Goal: Transaction & Acquisition: Subscribe to service/newsletter

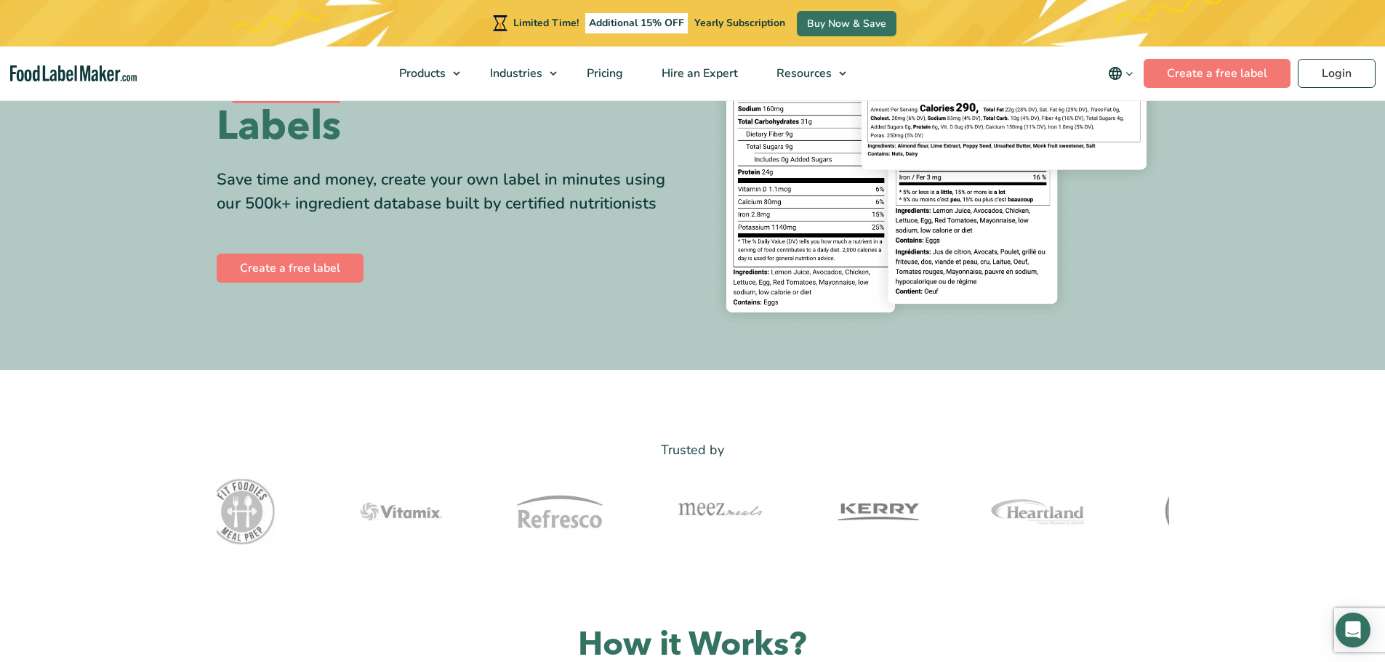
scroll to position [218, 0]
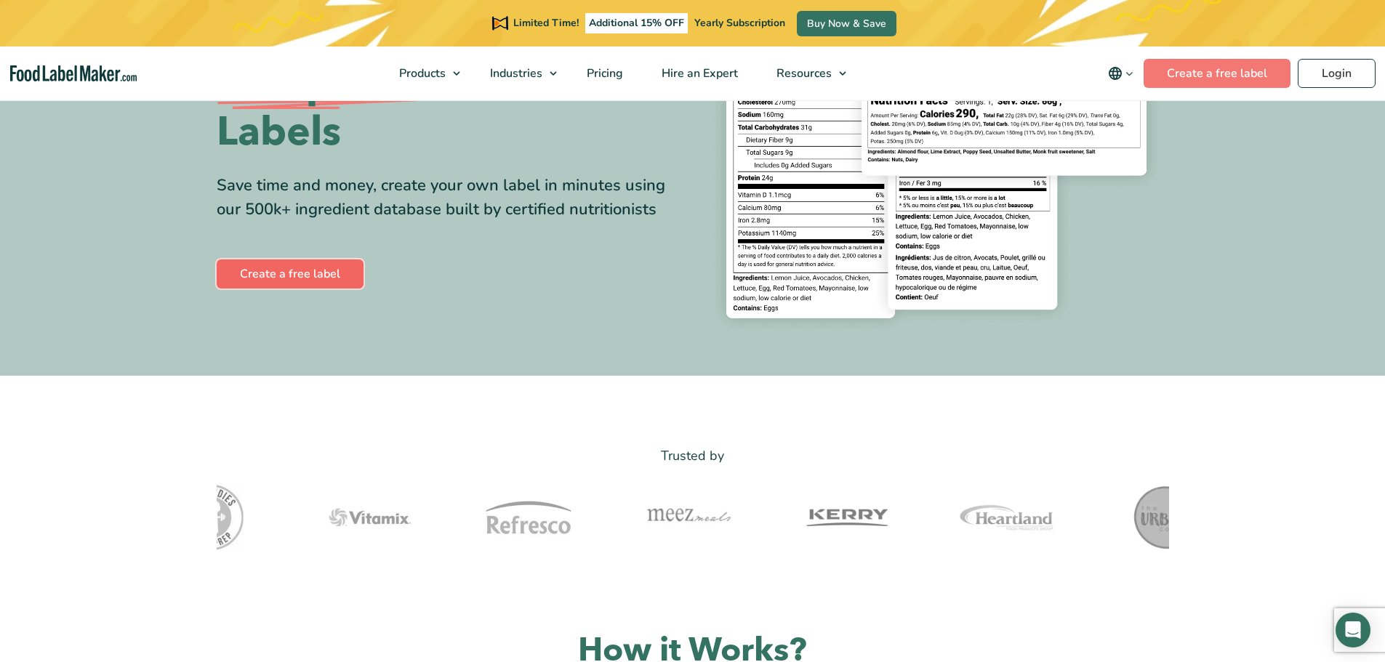
click at [289, 272] on link "Create a free label" at bounding box center [290, 274] width 147 height 29
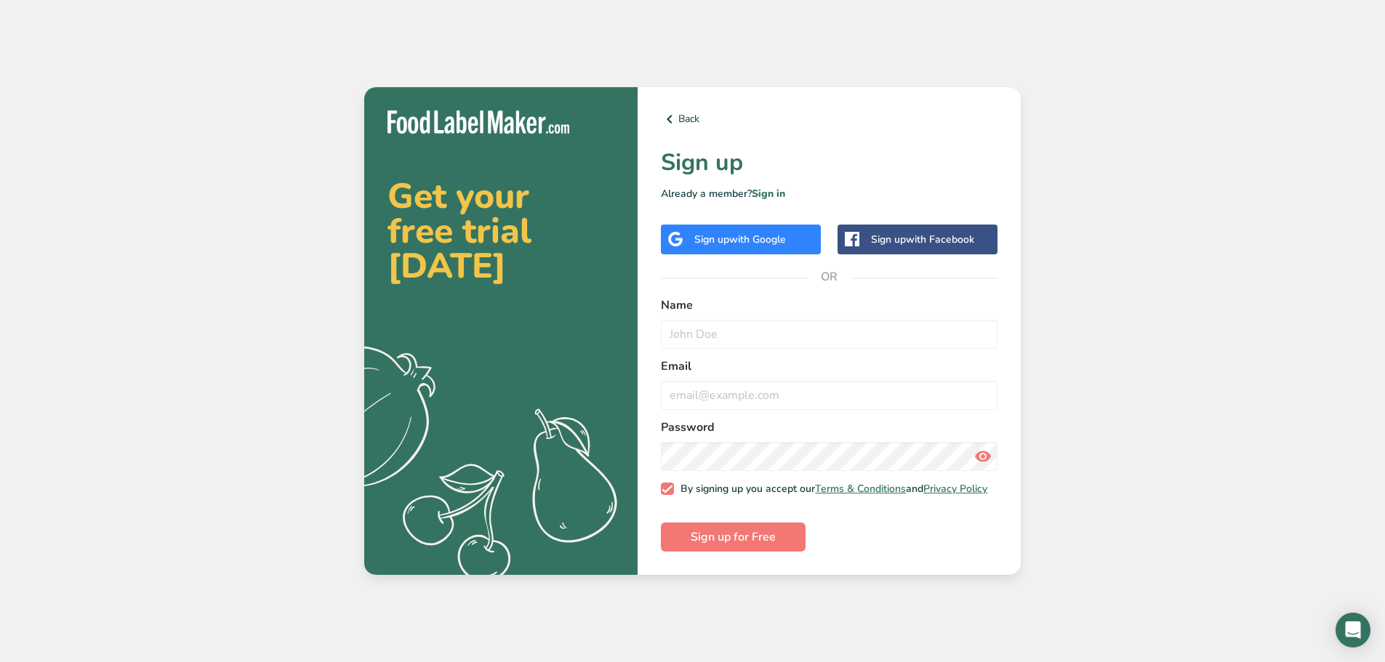
click at [755, 244] on div "Sign up with Google" at bounding box center [741, 240] width 160 height 30
